Goal: Task Accomplishment & Management: Manage account settings

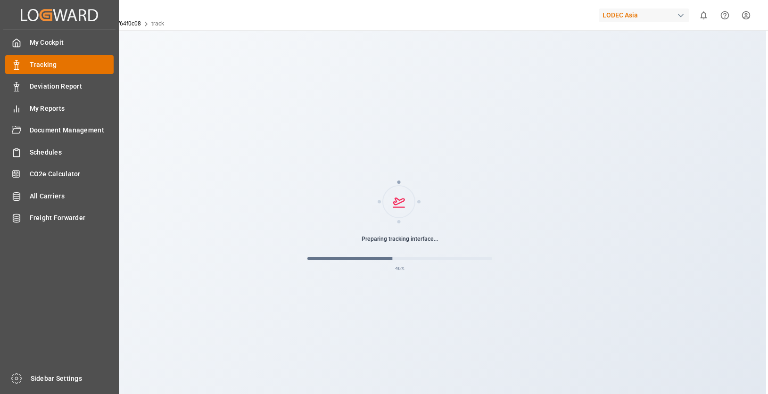
click at [20, 65] on icon at bounding box center [16, 64] width 9 height 9
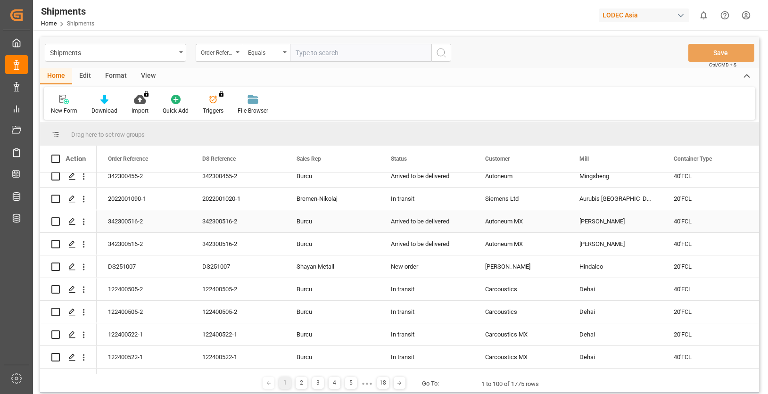
scroll to position [424, 0]
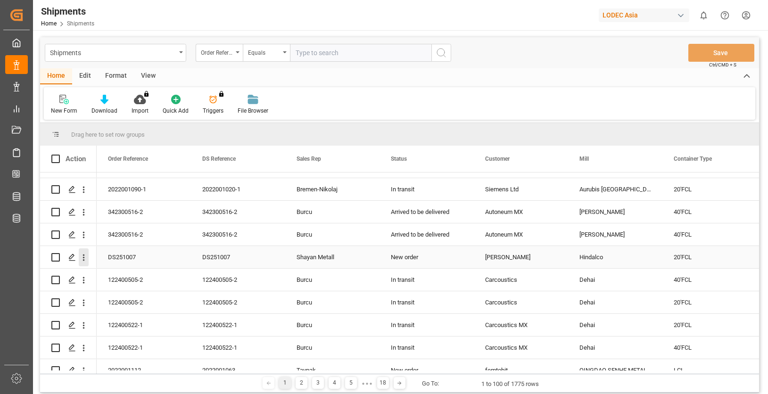
click at [79, 257] on icon "open menu" at bounding box center [84, 258] width 10 height 10
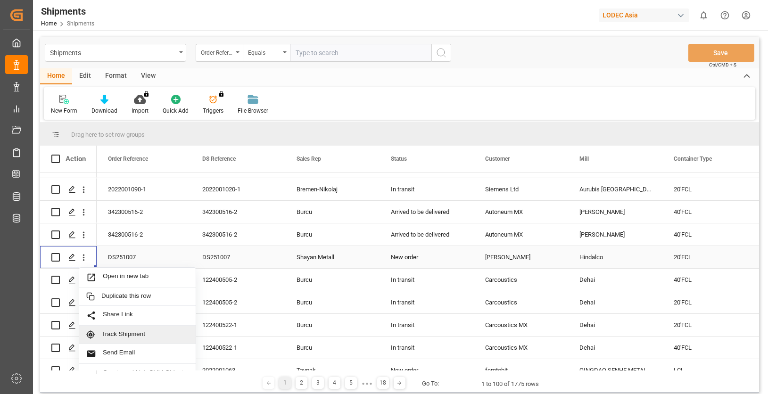
click at [145, 327] on div "Track Shipment" at bounding box center [137, 335] width 116 height 18
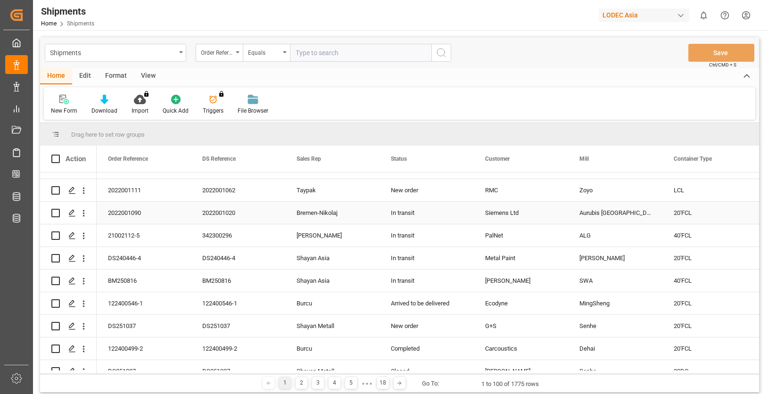
scroll to position [802, 0]
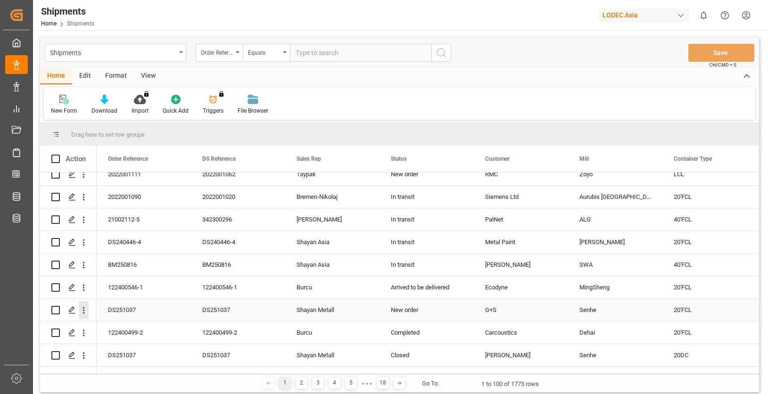
click at [88, 310] on icon "open menu" at bounding box center [84, 311] width 10 height 10
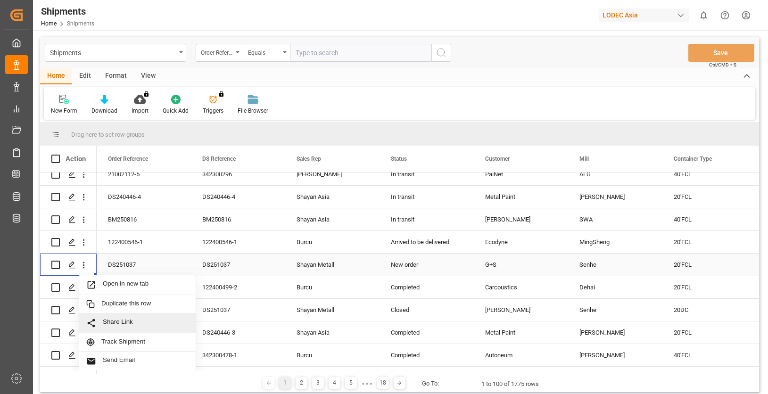
scroll to position [849, 0]
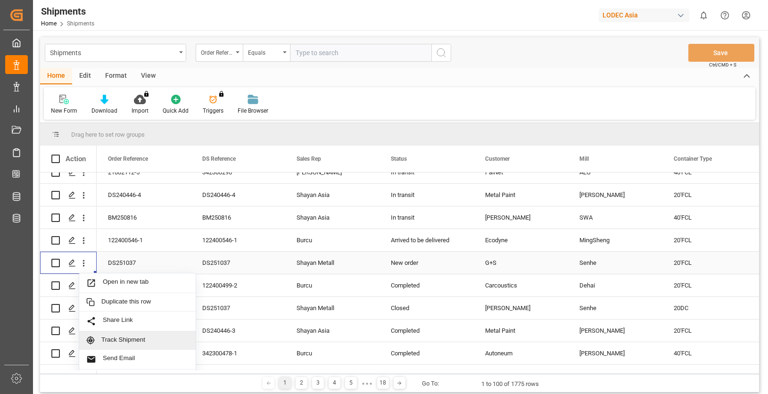
click at [146, 342] on span "Track Shipment" at bounding box center [144, 340] width 87 height 8
click at [74, 263] on icon "Press SPACE to select this row." at bounding box center [72, 263] width 8 height 8
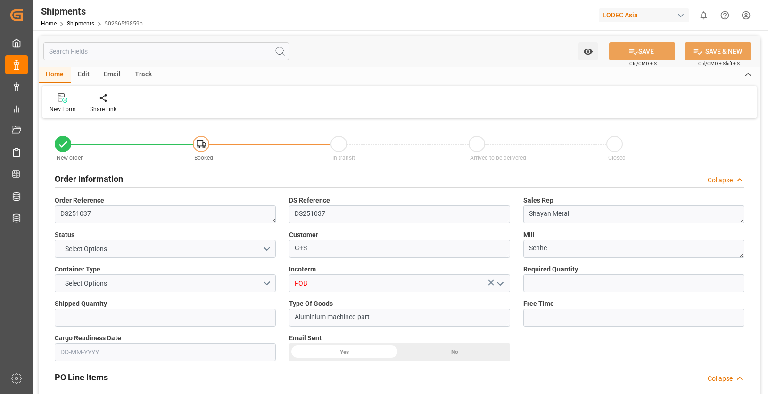
type input "1"
type input "10"
type input "9778806"
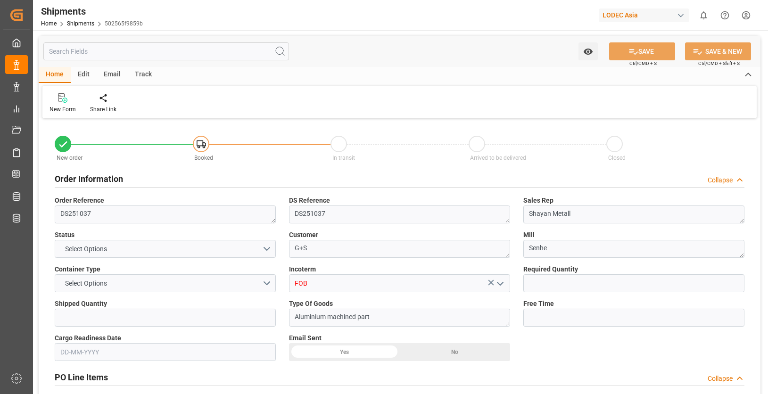
type input "CNQDG"
type input "DEHAM"
type input "[DATE]"
type input "[DATE] 00:00"
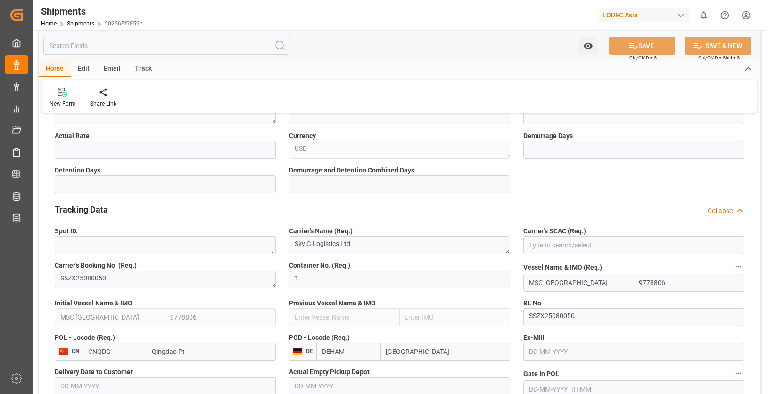
scroll to position [424, 0]
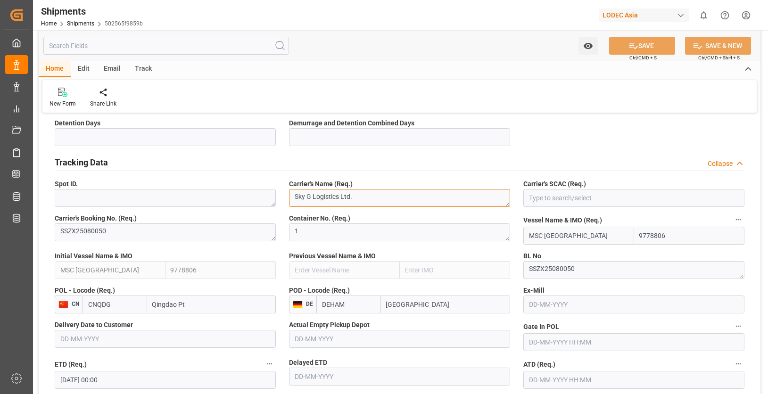
click at [371, 199] on textarea "Sky G Logistics Ltd." at bounding box center [399, 198] width 221 height 18
type textarea "[PERSON_NAME]"
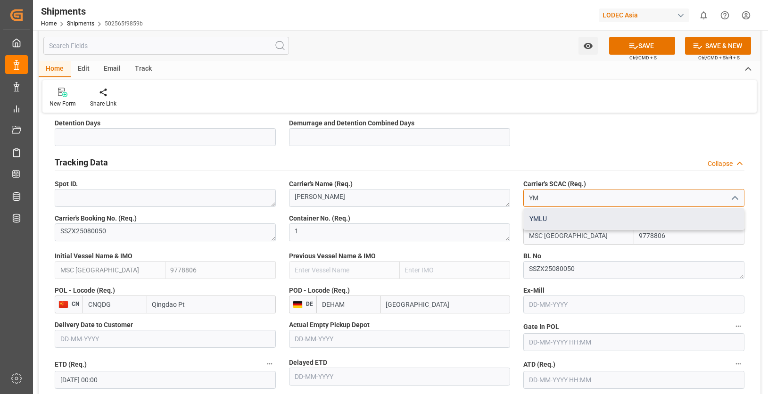
click at [541, 216] on div "YMLU" at bounding box center [634, 218] width 220 height 21
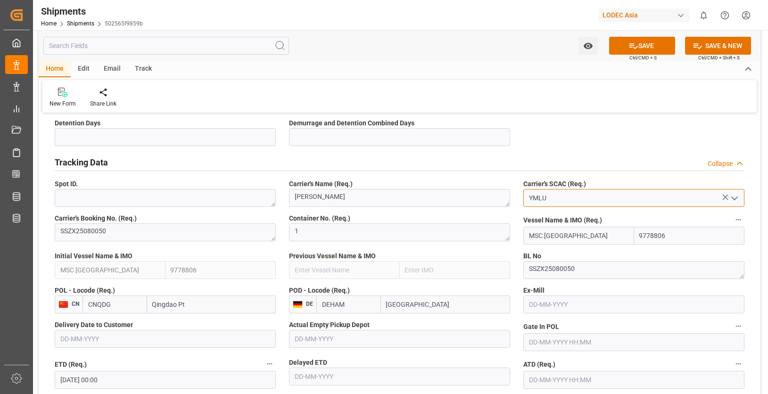
type input "YMLU"
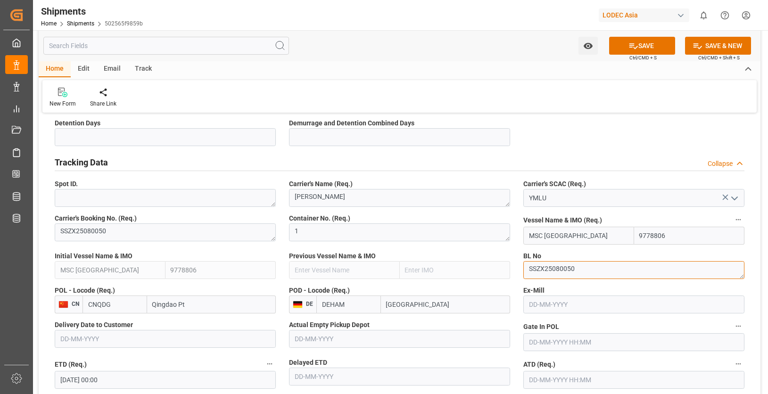
click at [553, 268] on textarea "SSZX25080050" at bounding box center [633, 270] width 221 height 18
paste textarea "YMJAN240295016"
type textarea "YMJAN240295016"
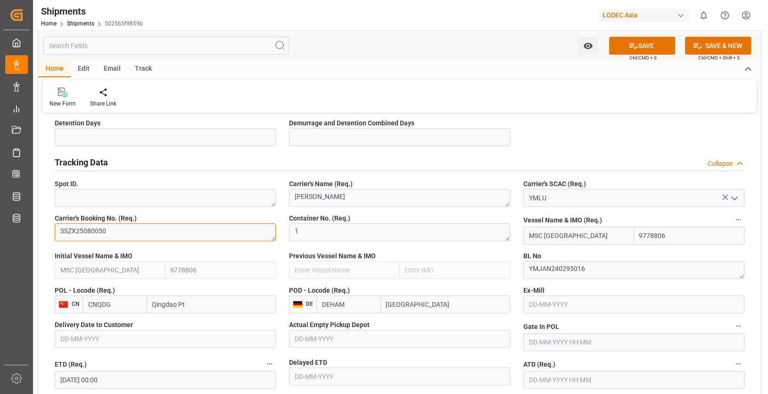
click at [170, 235] on textarea "SSZX25080050" at bounding box center [165, 233] width 221 height 18
click at [267, 247] on div "Carrier's Booking No. (Req.) SSZX25080050" at bounding box center [165, 229] width 234 height 38
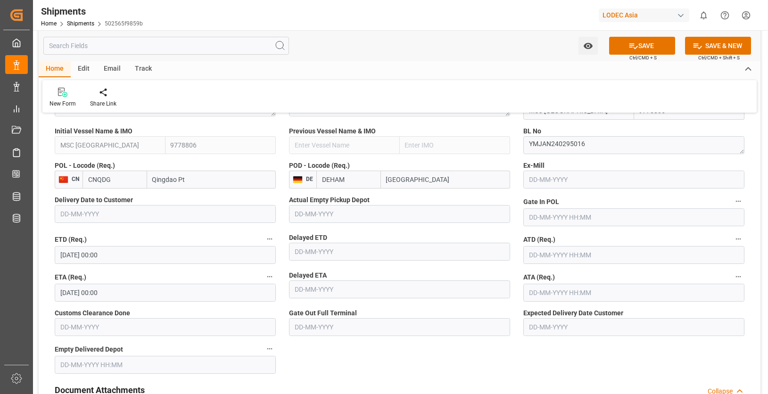
scroll to position [566, 0]
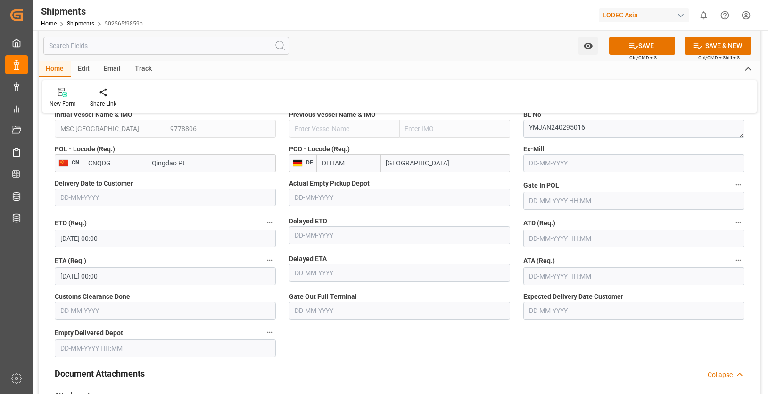
click at [66, 276] on input "[DATE] 00:00" at bounding box center [165, 276] width 221 height 18
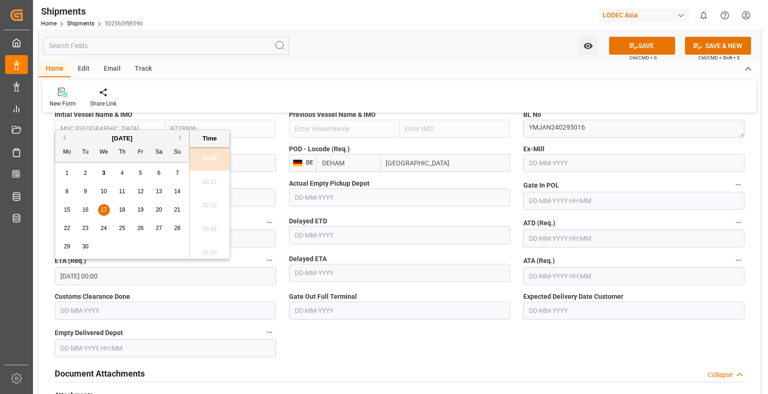
click at [180, 138] on button "Next Month" at bounding box center [182, 138] width 6 height 6
click at [125, 210] on div "16" at bounding box center [122, 210] width 12 height 11
click at [204, 251] on li "15:00" at bounding box center [210, 253] width 40 height 24
type input "[DATE] 15:00"
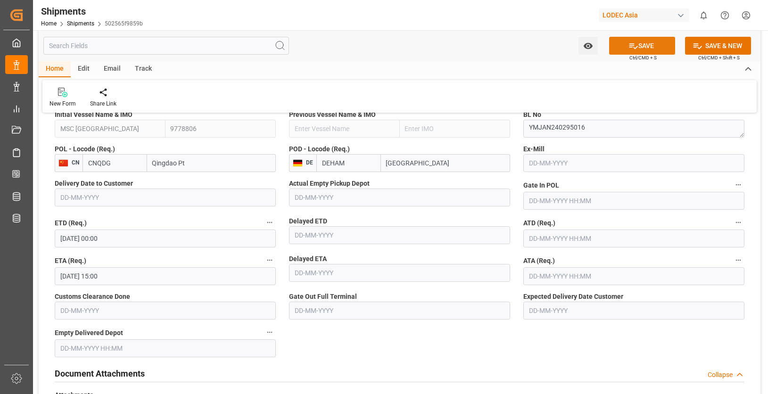
click at [632, 49] on icon at bounding box center [634, 46] width 10 height 10
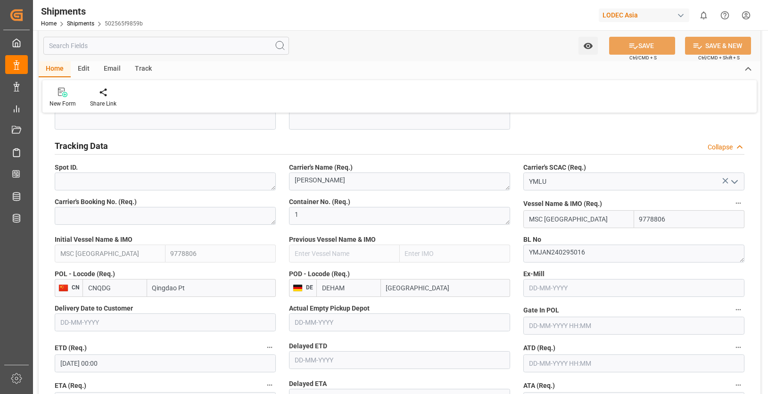
scroll to position [424, 0]
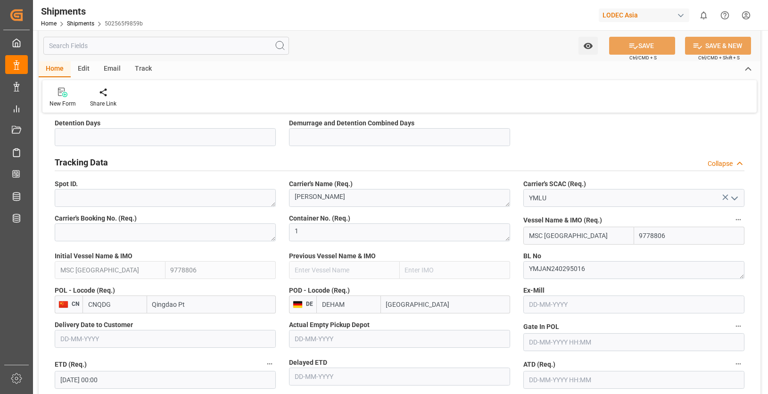
click at [555, 235] on input "MSC [GEOGRAPHIC_DATA]" at bounding box center [578, 236] width 111 height 18
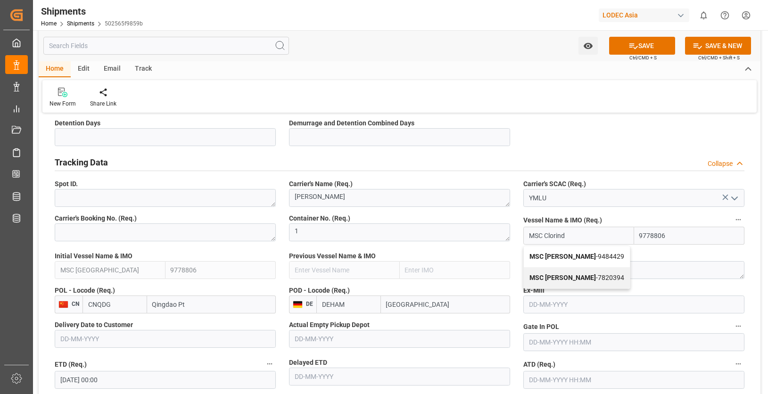
click at [588, 258] on span "MSC [PERSON_NAME] - 9484429" at bounding box center [577, 257] width 95 height 8
type input "MSC [PERSON_NAME]"
type input "9484429"
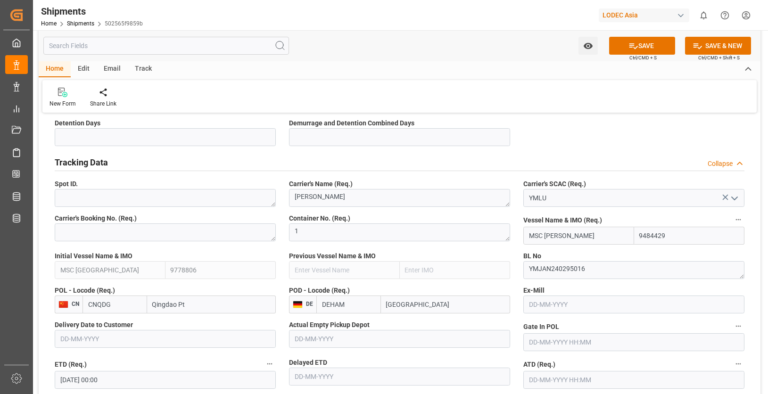
type input "MSC [PERSON_NAME]"
click at [640, 48] on button "SAVE" at bounding box center [642, 46] width 66 height 18
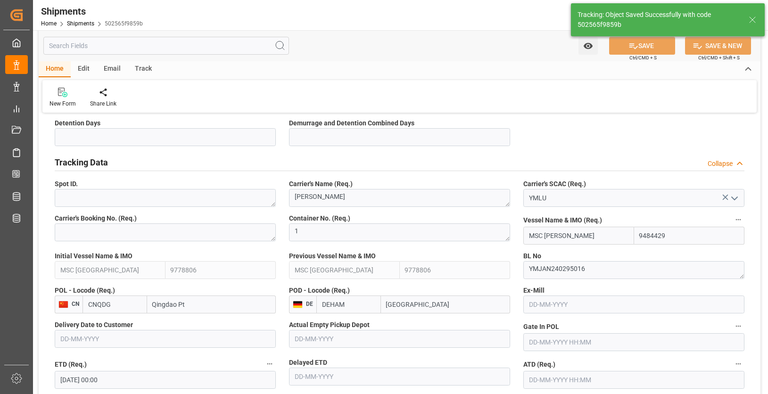
type input "MSC [GEOGRAPHIC_DATA]"
type input "9778806"
